Goal: Information Seeking & Learning: Learn about a topic

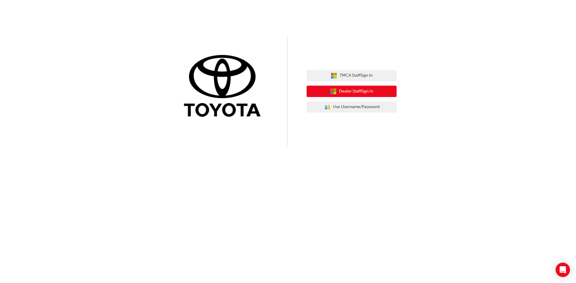
click at [352, 93] on span "Dealer Staff Sign In" at bounding box center [356, 91] width 34 height 7
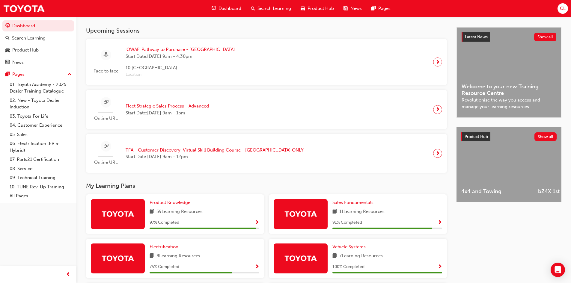
scroll to position [120, 0]
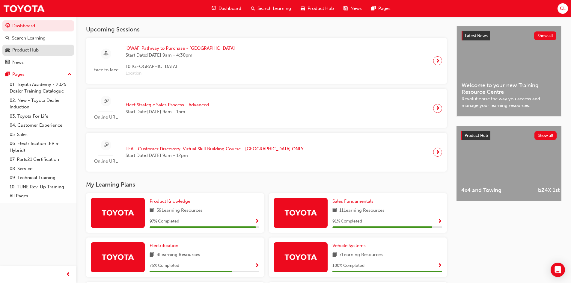
click at [32, 48] on div "Product Hub" at bounding box center [25, 50] width 26 height 7
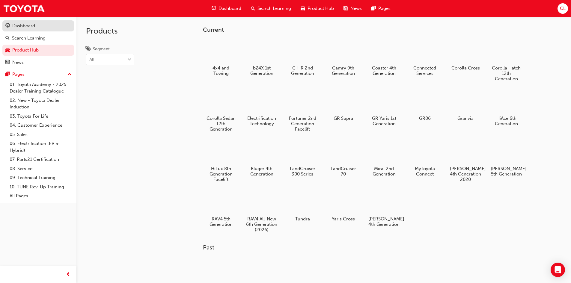
click at [25, 26] on div "Dashboard" at bounding box center [23, 25] width 23 height 7
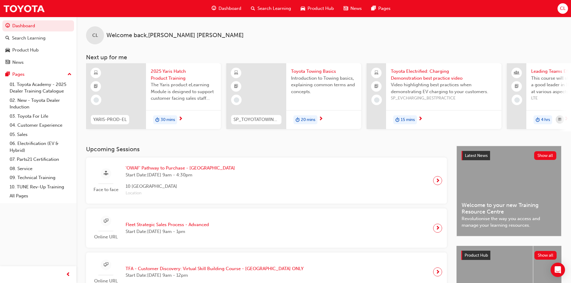
click at [165, 120] on span "30 mins" at bounding box center [168, 120] width 14 height 7
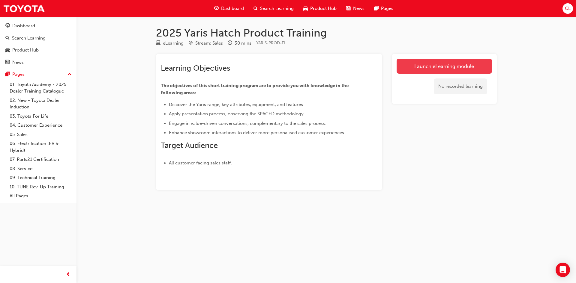
click at [434, 67] on link "Launch eLearning module" at bounding box center [443, 66] width 95 height 15
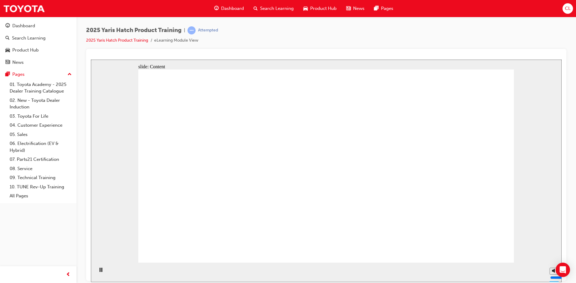
drag, startPoint x: 192, startPoint y: 167, endPoint x: 201, endPoint y: 167, distance: 9.0
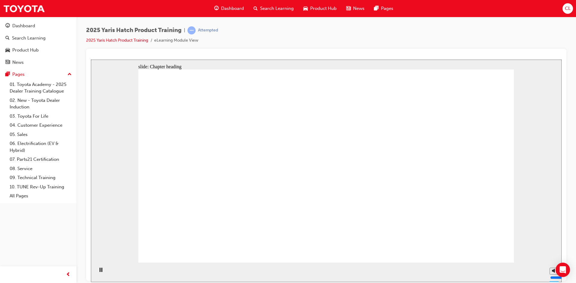
drag, startPoint x: 239, startPoint y: 130, endPoint x: 243, endPoint y: 139, distance: 9.7
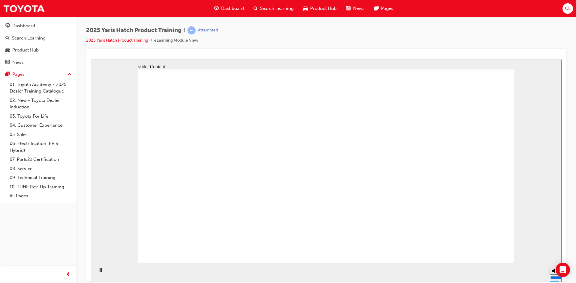
drag, startPoint x: 187, startPoint y: 182, endPoint x: 202, endPoint y: 177, distance: 16.2
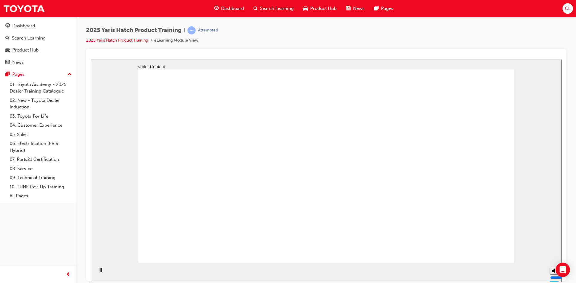
drag, startPoint x: 187, startPoint y: 183, endPoint x: 191, endPoint y: 182, distance: 3.9
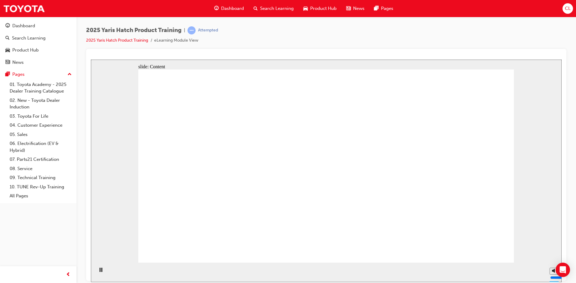
drag, startPoint x: 260, startPoint y: 185, endPoint x: 261, endPoint y: 181, distance: 3.3
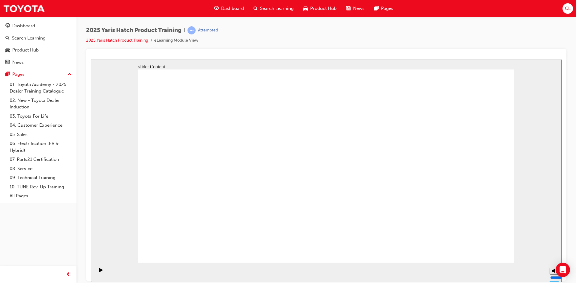
radio input "true"
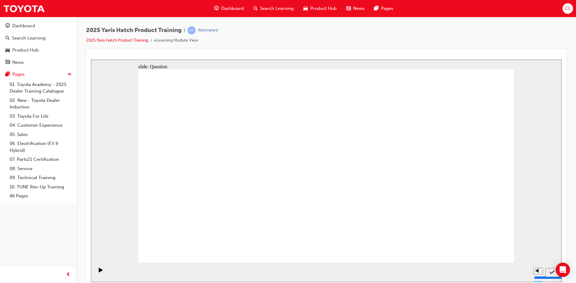
radio input "true"
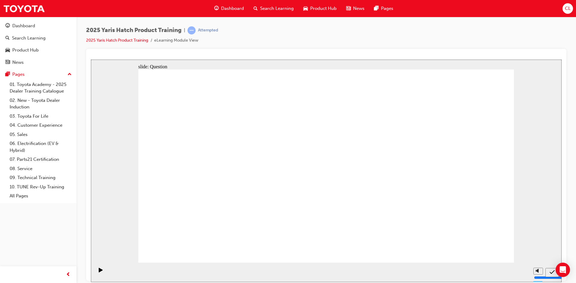
radio input "true"
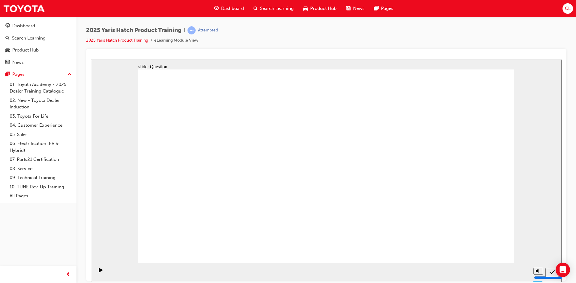
radio input "true"
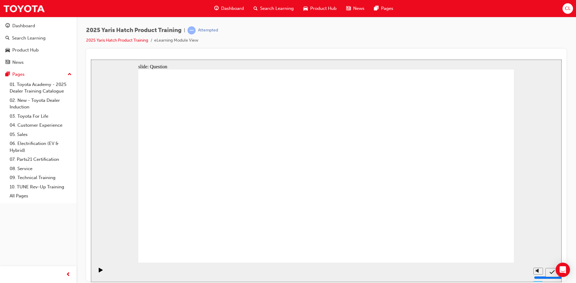
drag, startPoint x: 225, startPoint y: 182, endPoint x: 190, endPoint y: 211, distance: 45.4
drag, startPoint x: 363, startPoint y: 182, endPoint x: 263, endPoint y: 221, distance: 108.0
drag, startPoint x: 449, startPoint y: 155, endPoint x: 320, endPoint y: 220, distance: 144.3
drag, startPoint x: 321, startPoint y: 151, endPoint x: 389, endPoint y: 208, distance: 89.0
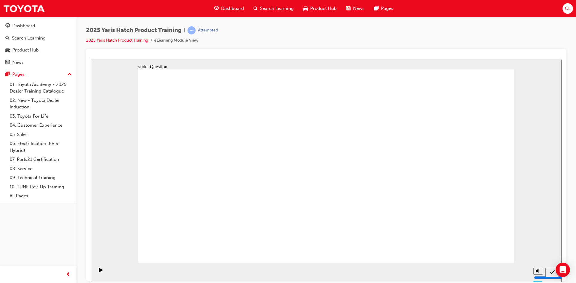
drag, startPoint x: 187, startPoint y: 152, endPoint x: 459, endPoint y: 208, distance: 278.5
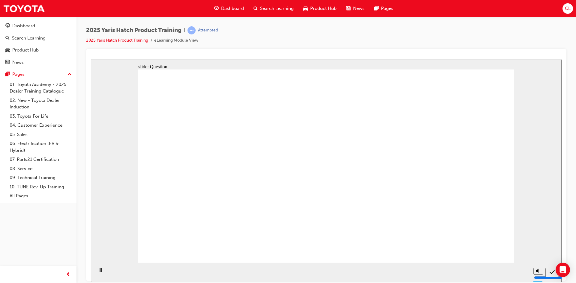
radio input "true"
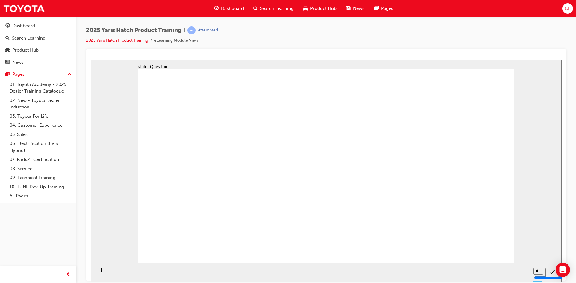
radio input "true"
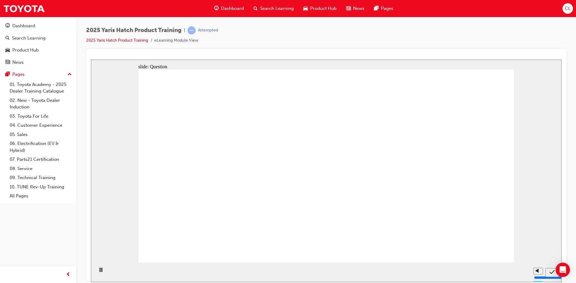
radio input "true"
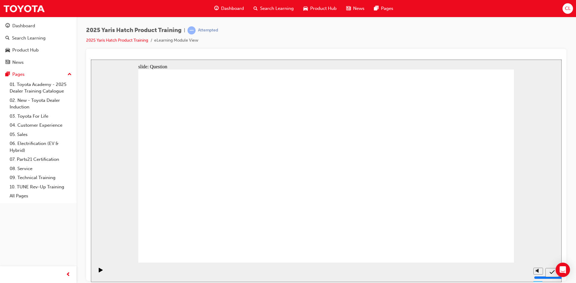
drag, startPoint x: 262, startPoint y: 162, endPoint x: 199, endPoint y: 219, distance: 84.7
drag, startPoint x: 392, startPoint y: 156, endPoint x: 251, endPoint y: 211, distance: 151.4
drag, startPoint x: 457, startPoint y: 150, endPoint x: 329, endPoint y: 206, distance: 139.6
drag, startPoint x: 332, startPoint y: 150, endPoint x: 405, endPoint y: 208, distance: 93.8
drag, startPoint x: 197, startPoint y: 160, endPoint x: 474, endPoint y: 215, distance: 281.9
